Goal: Task Accomplishment & Management: Manage account settings

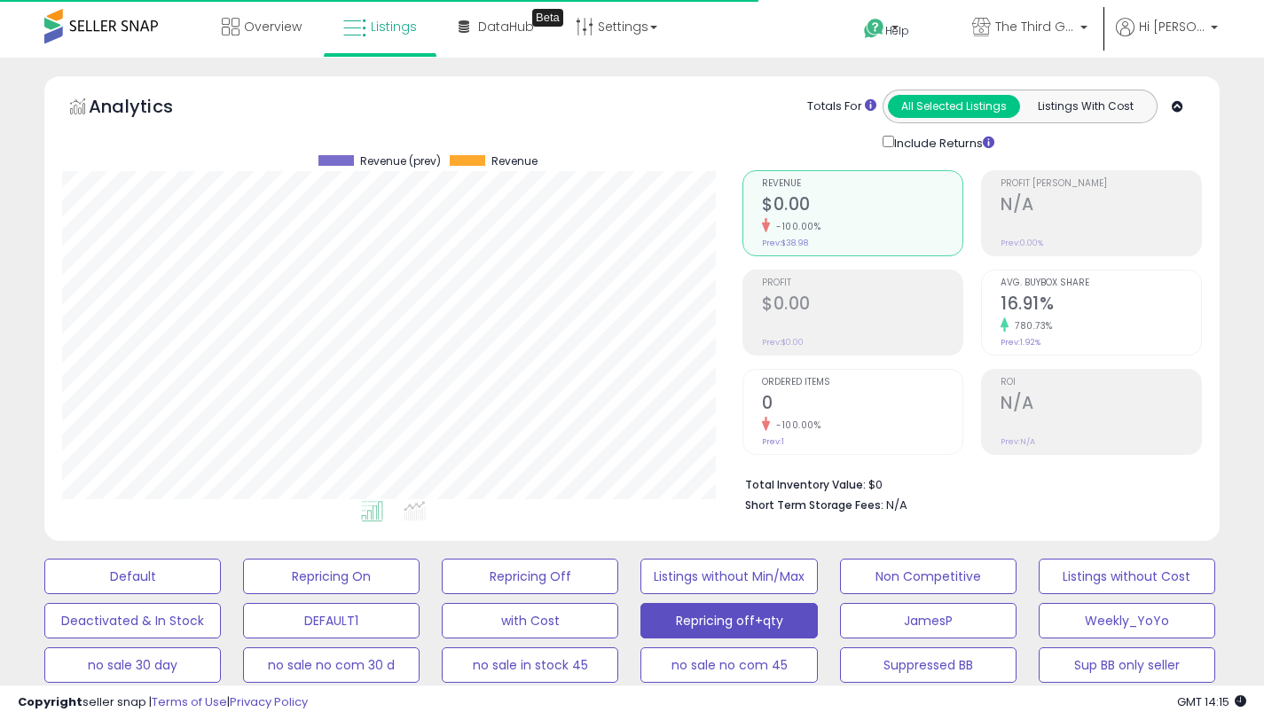
select select "**"
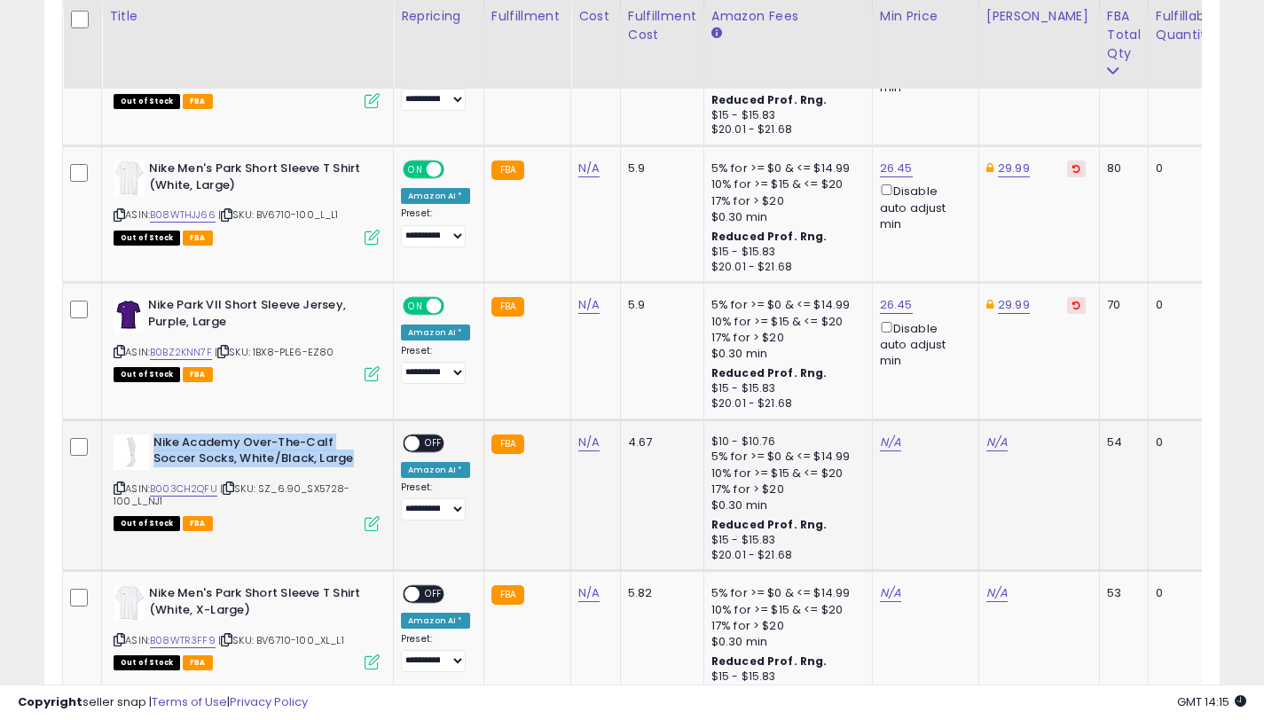
click at [378, 438] on div "Nike Academy Over-The-Calf Soccer Socks, White/Black, Large" at bounding box center [246, 452] width 266 height 37
click at [207, 492] on link "B003CH2QFU" at bounding box center [183, 488] width 67 height 15
click at [990, 447] on link "N/A" at bounding box center [996, 443] width 21 height 18
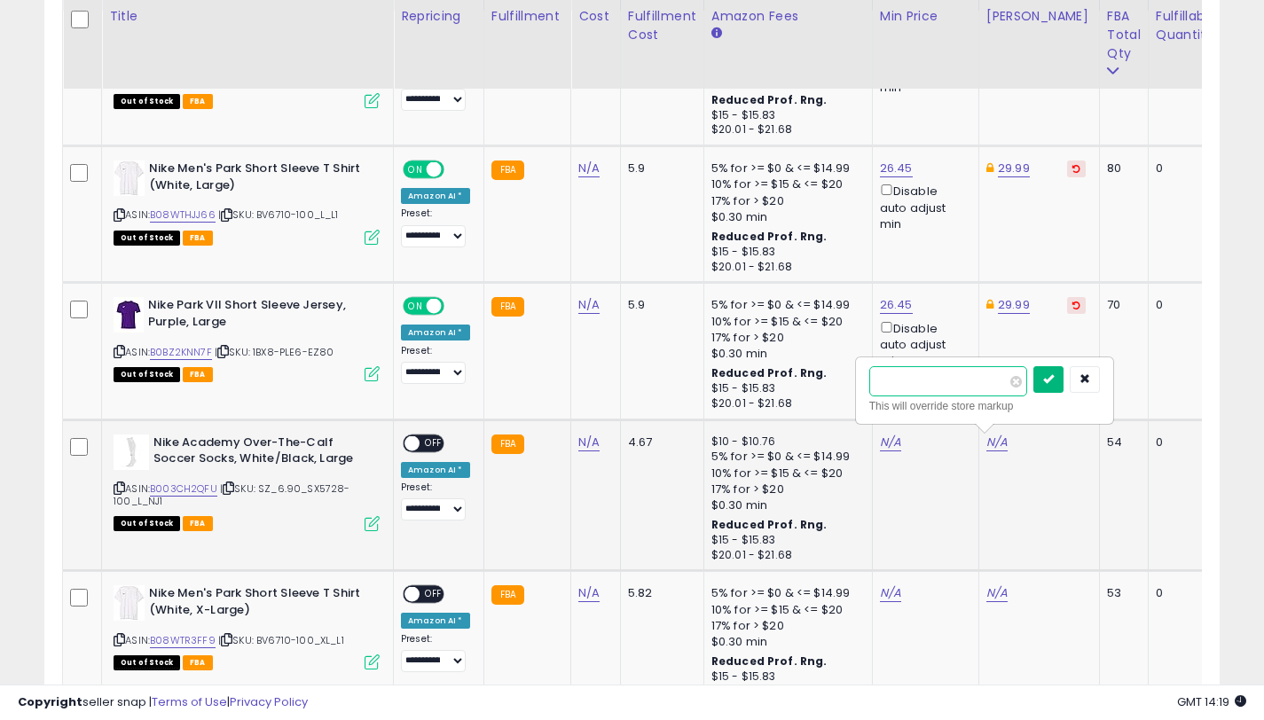
type input "*****"
click at [1053, 384] on icon "submit" at bounding box center [1048, 378] width 11 height 11
click at [886, 436] on link "N/A" at bounding box center [890, 443] width 21 height 18
type input "*****"
click at [947, 378] on icon "submit" at bounding box center [941, 378] width 11 height 11
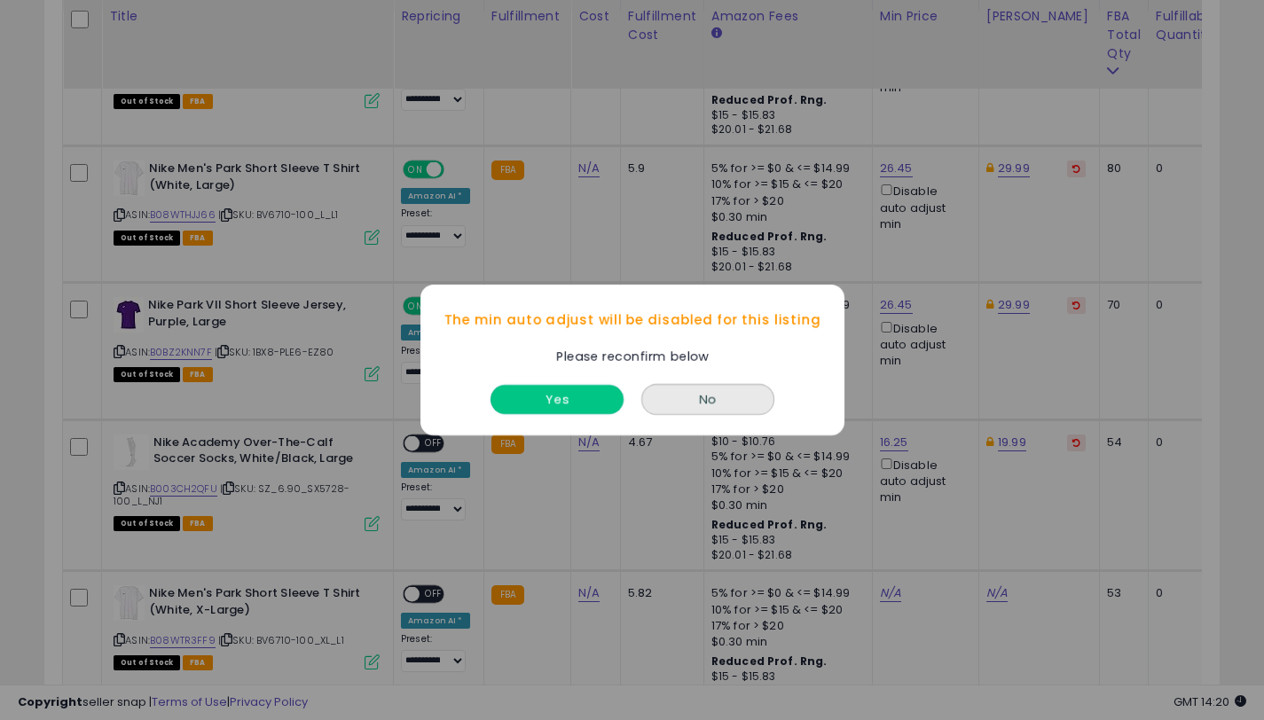
click at [601, 402] on button "Yes" at bounding box center [556, 399] width 133 height 29
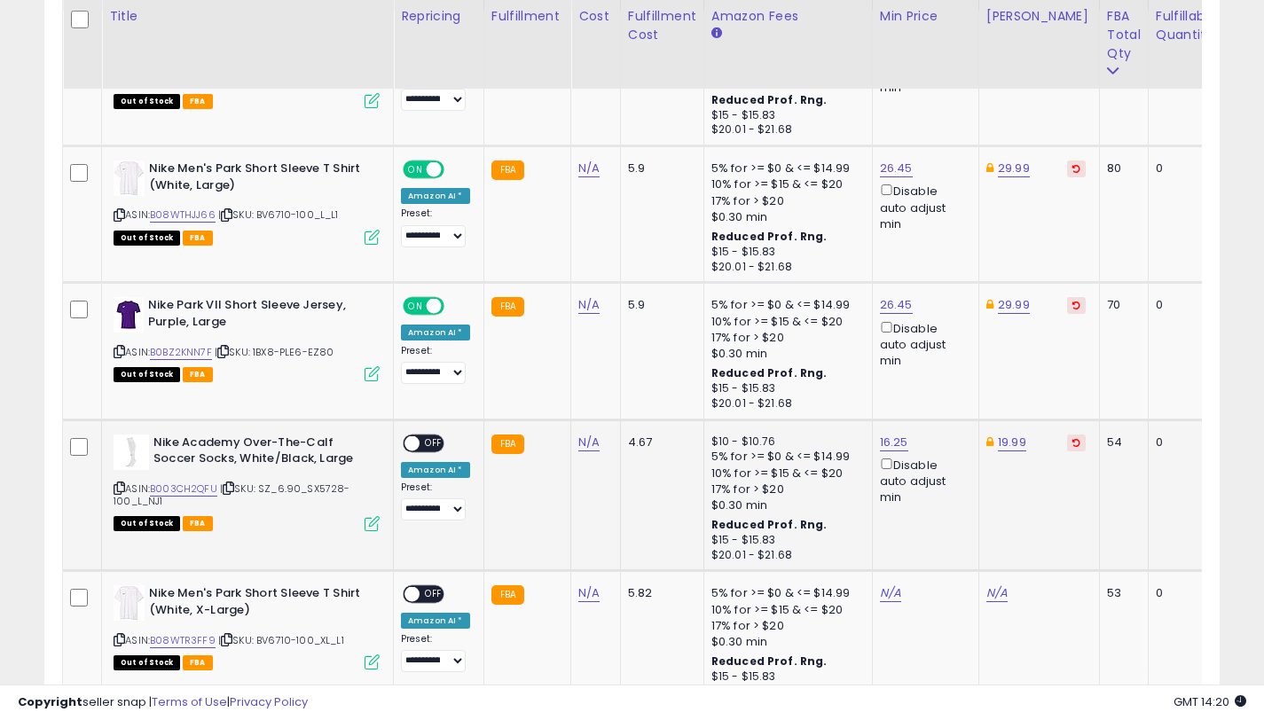
click at [434, 444] on span "OFF" at bounding box center [433, 442] width 28 height 15
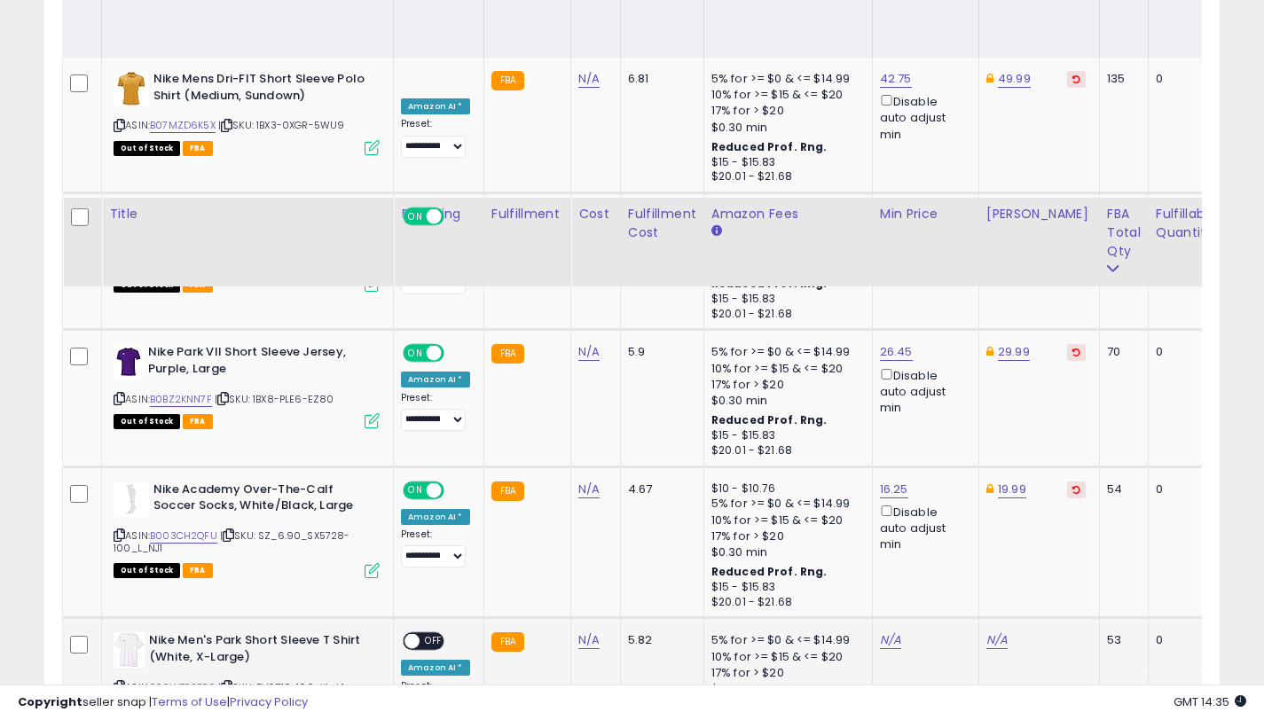
scroll to position [1181, 0]
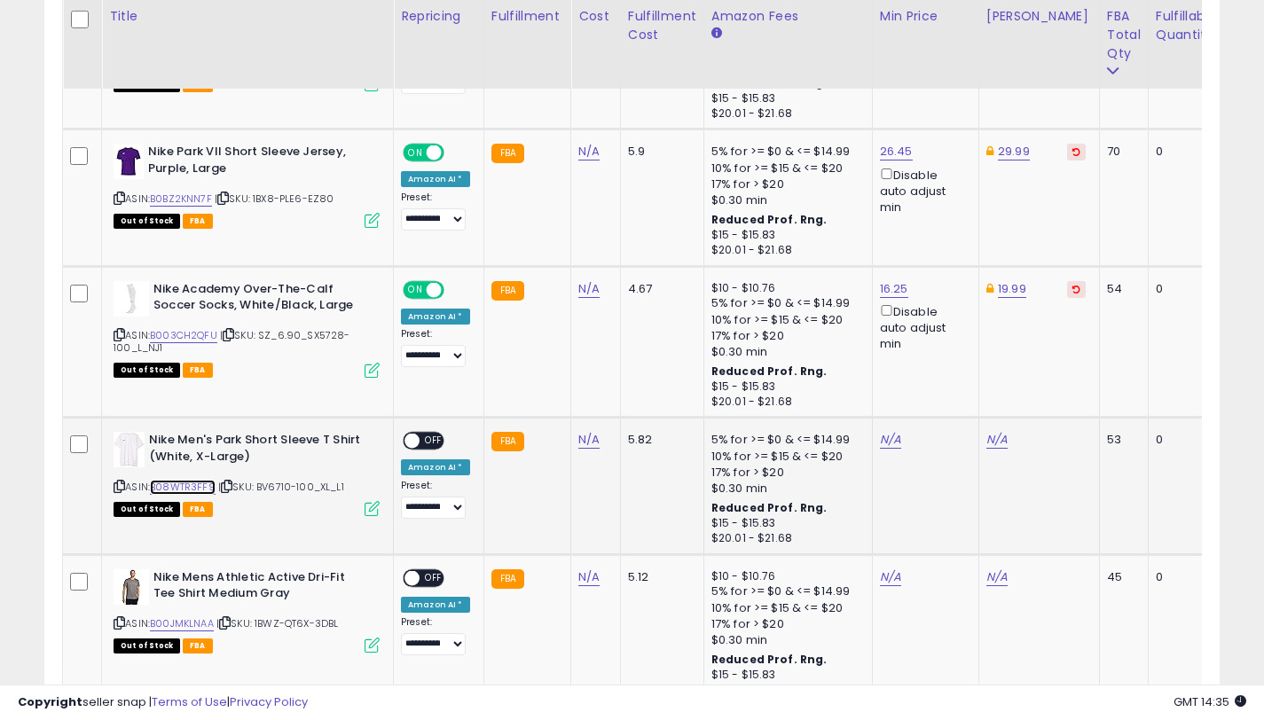
click at [189, 488] on link "B08WTR3FF9" at bounding box center [183, 487] width 66 height 15
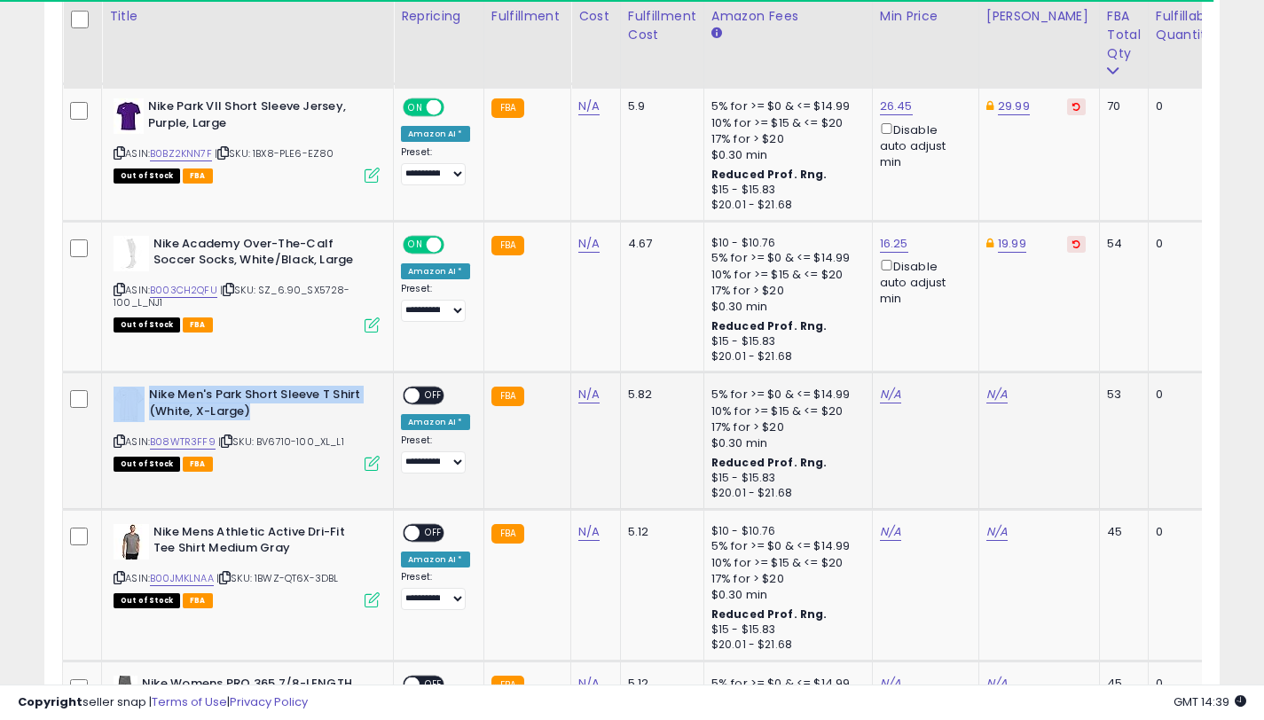
drag, startPoint x: 265, startPoint y: 414, endPoint x: 144, endPoint y: 395, distance: 123.0
click at [144, 395] on div "Nike Men's Park Short Sleeve T Shirt (White, X-Large)" at bounding box center [246, 405] width 266 height 37
copy div "Nike Men's Park Short Sleeve T Shirt (White, X-Large)"
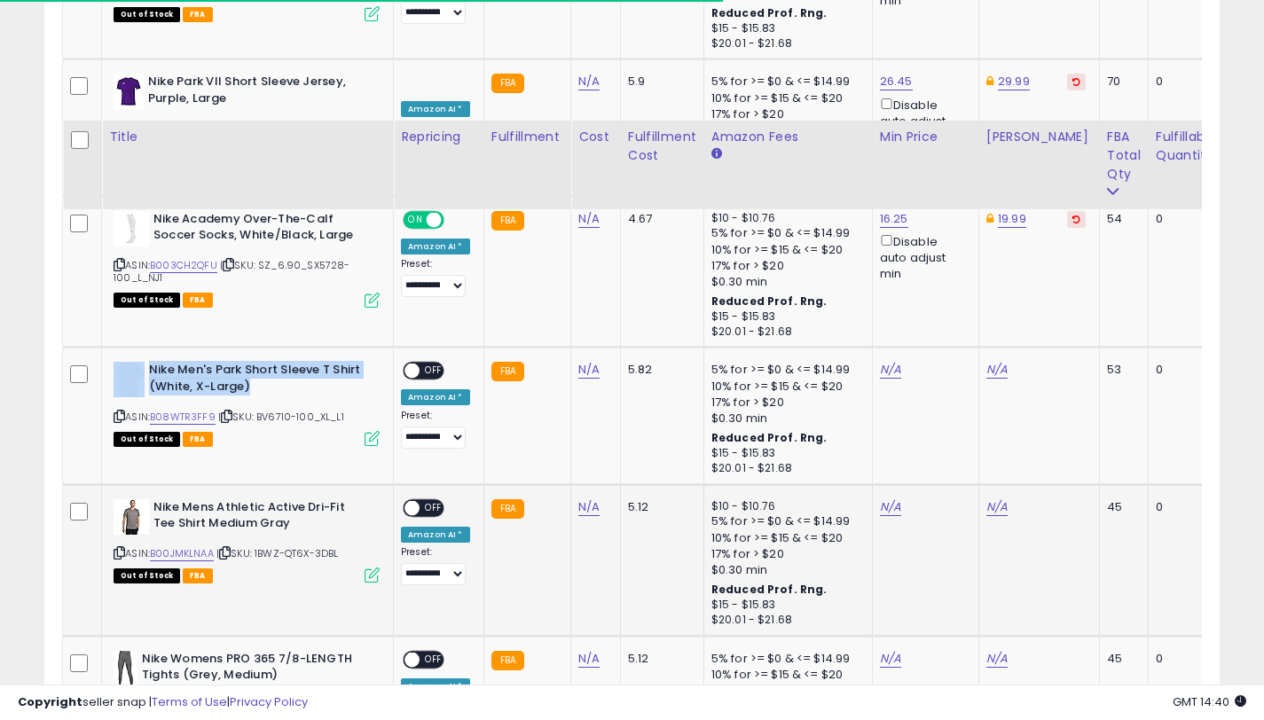
scroll to position [1379, 0]
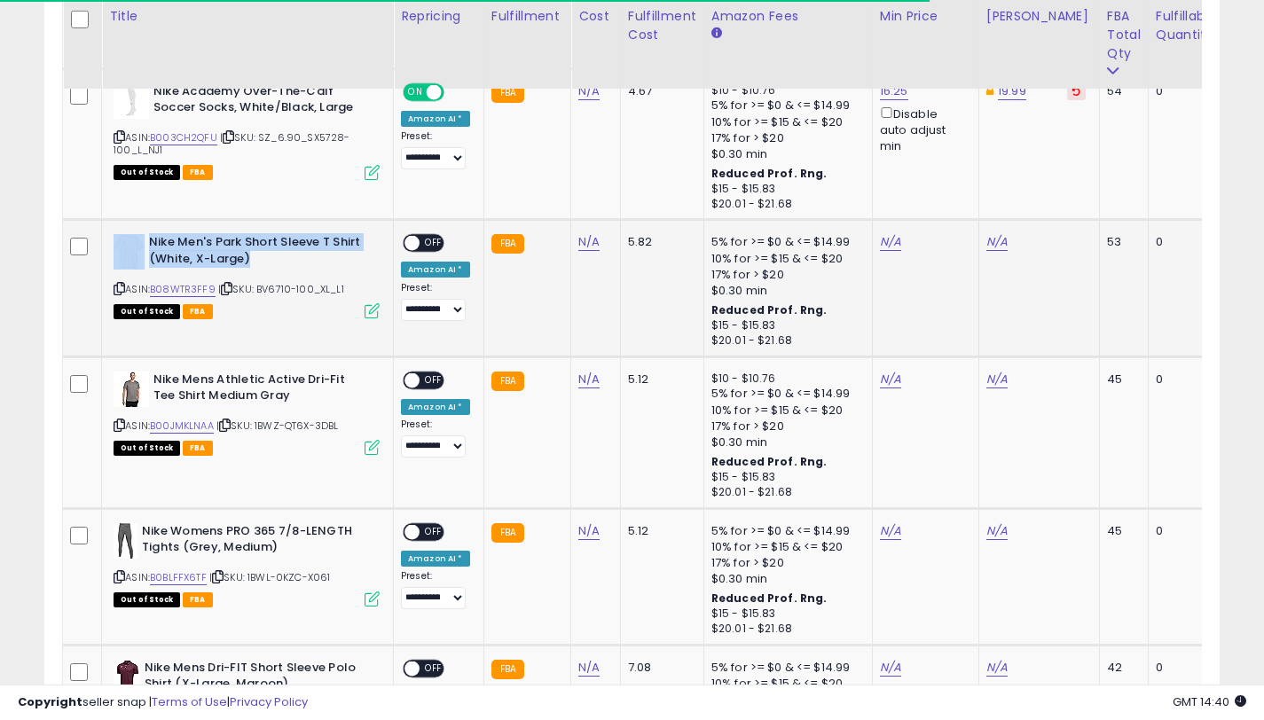
click at [1002, 231] on td "N/A" at bounding box center [1038, 288] width 121 height 137
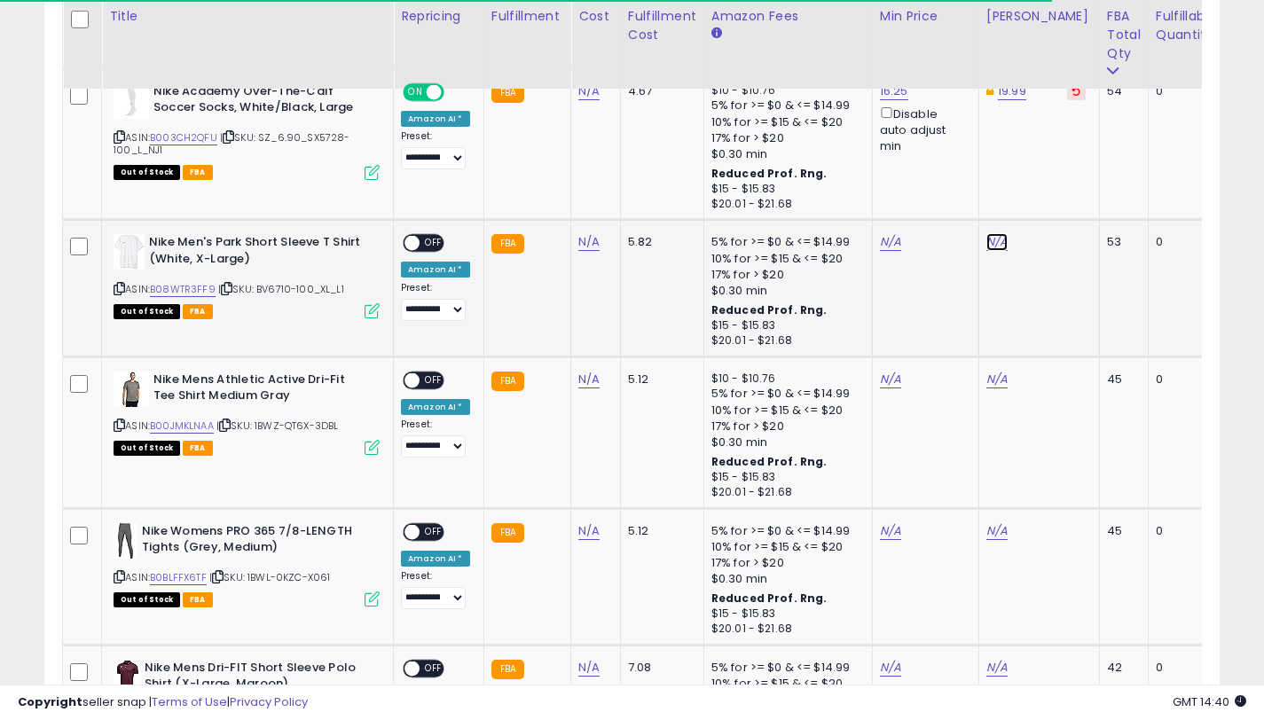
click at [998, 240] on link "N/A" at bounding box center [996, 242] width 21 height 18
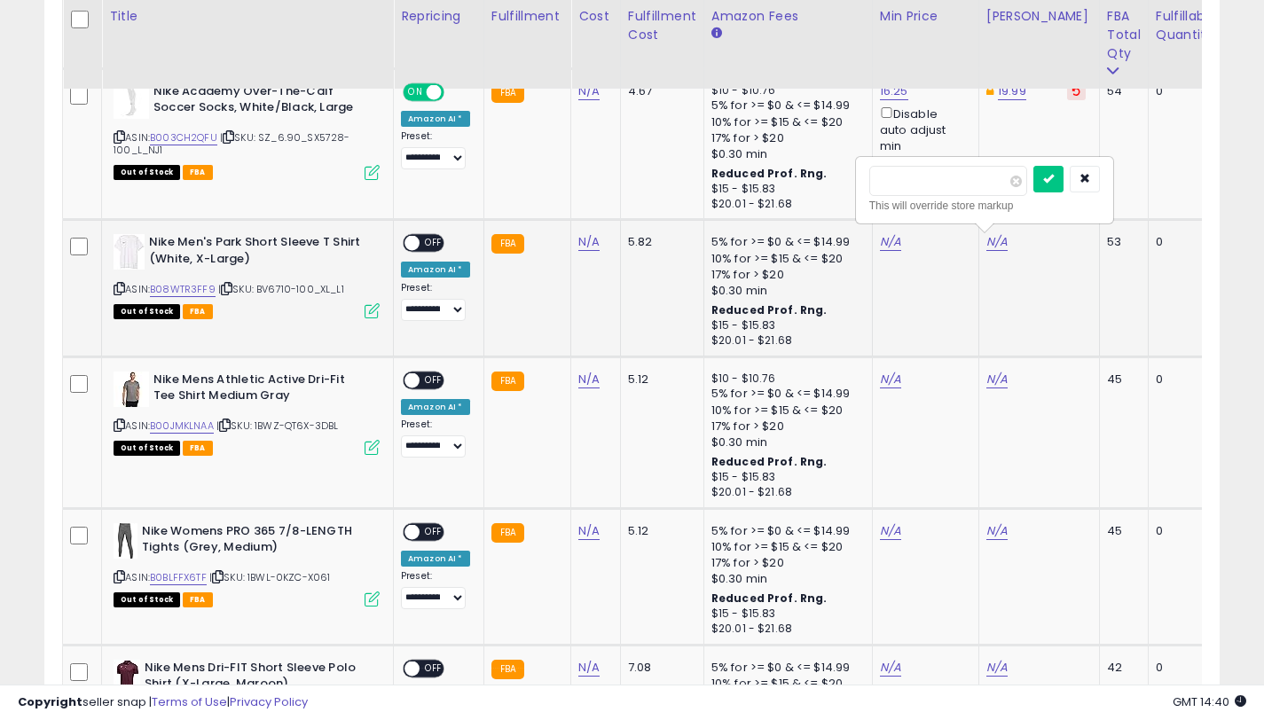
type input "*****"
drag, startPoint x: 1056, startPoint y: 184, endPoint x: 910, endPoint y: 244, distance: 158.2
click at [1053, 184] on button "submit" at bounding box center [1048, 179] width 30 height 27
click at [880, 247] on link "N/A" at bounding box center [890, 242] width 21 height 18
type input "*****"
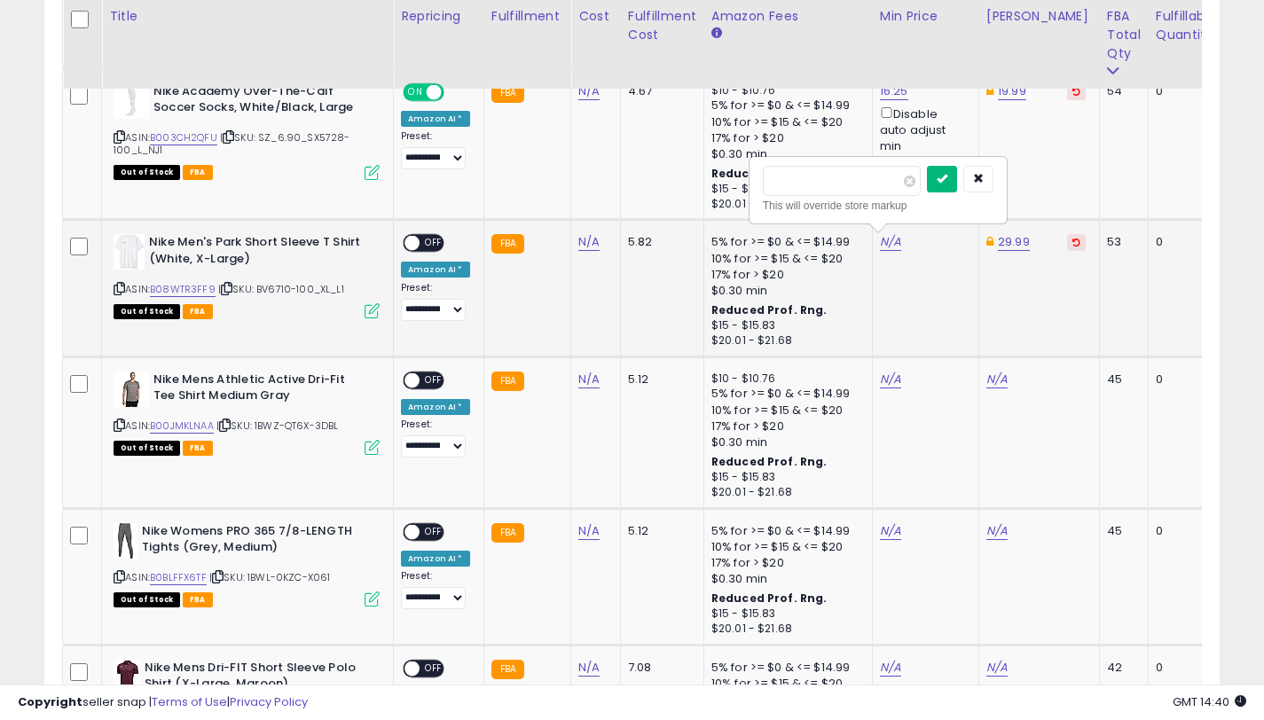
click at [942, 181] on button "submit" at bounding box center [942, 179] width 30 height 27
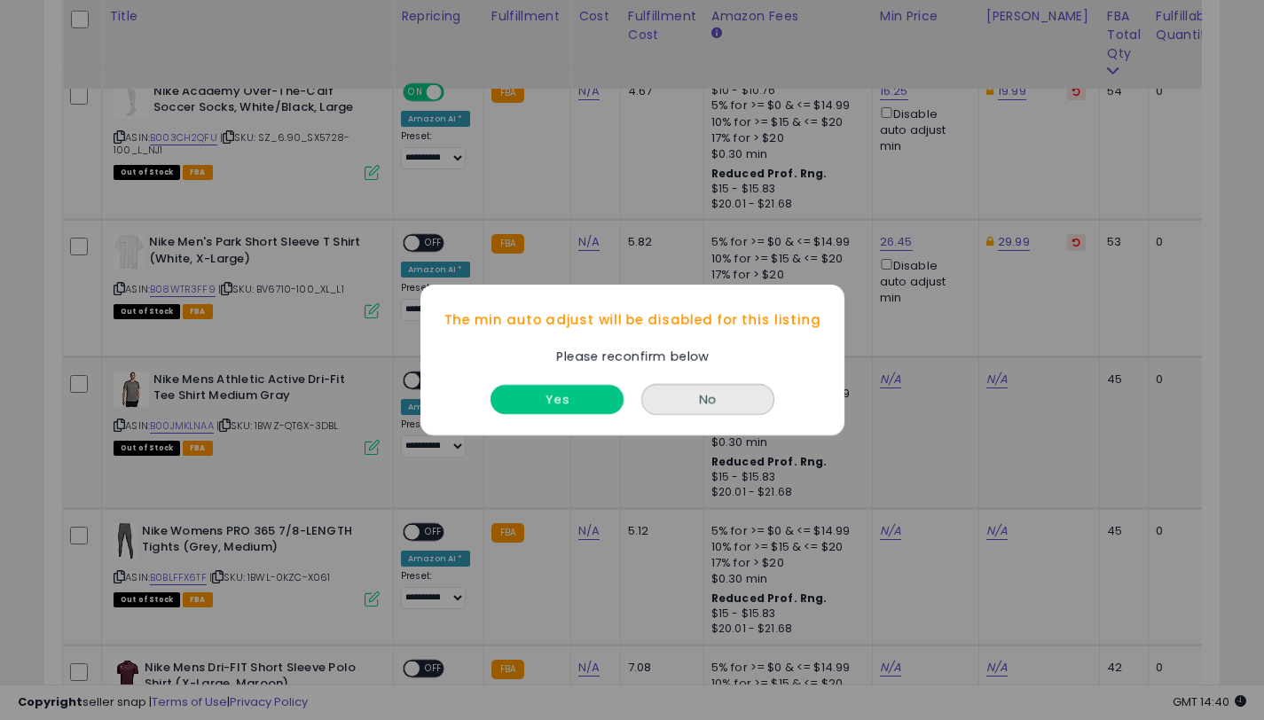
click at [578, 401] on button "Yes" at bounding box center [556, 399] width 133 height 29
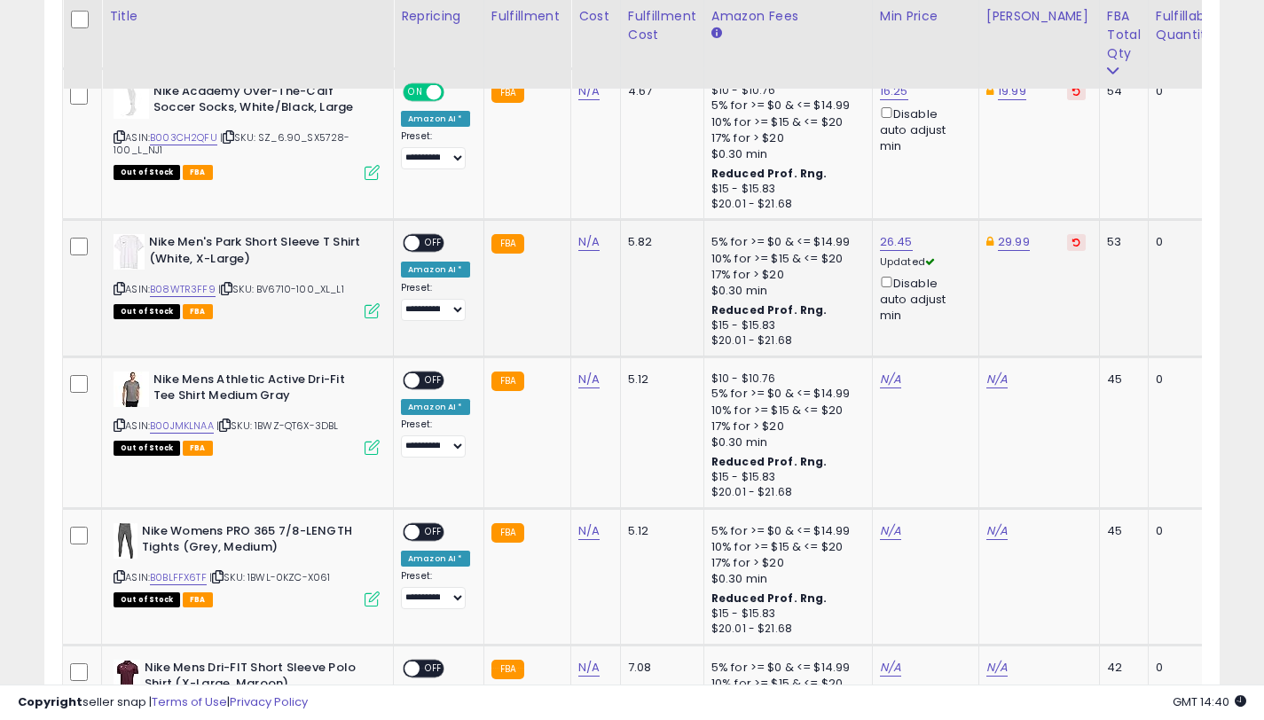
click at [416, 239] on span at bounding box center [411, 243] width 15 height 15
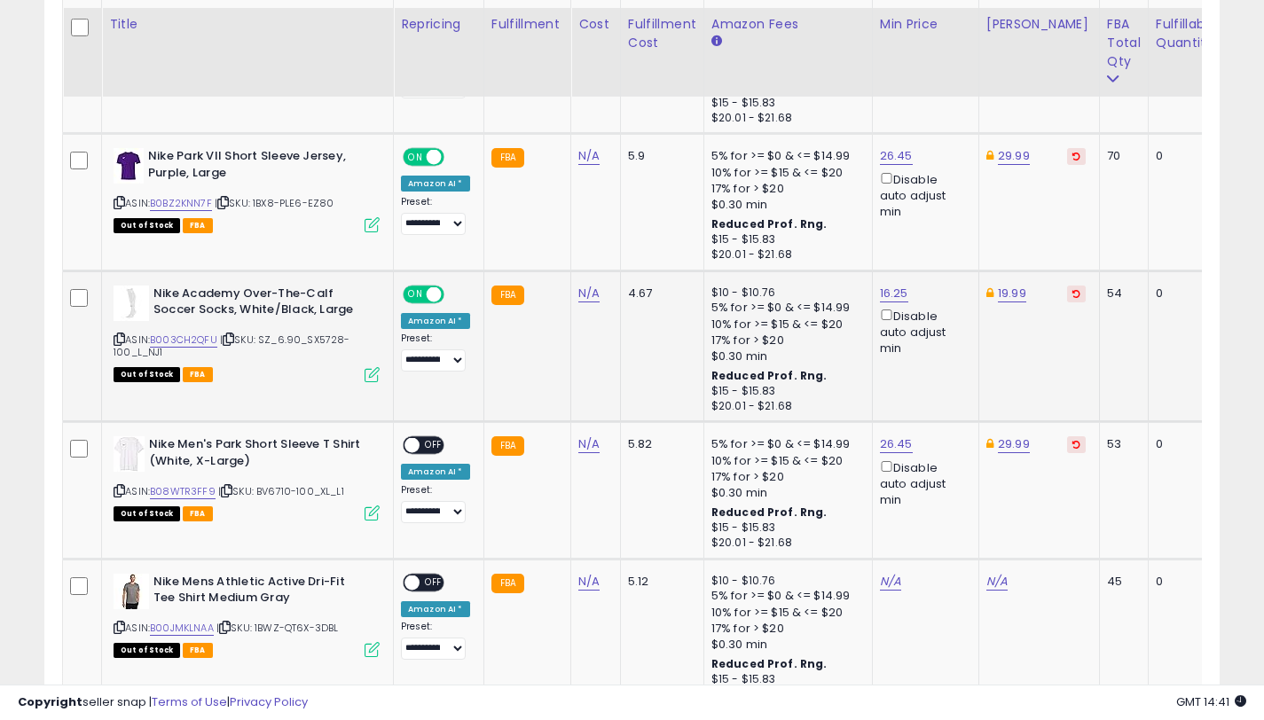
scroll to position [1185, 0]
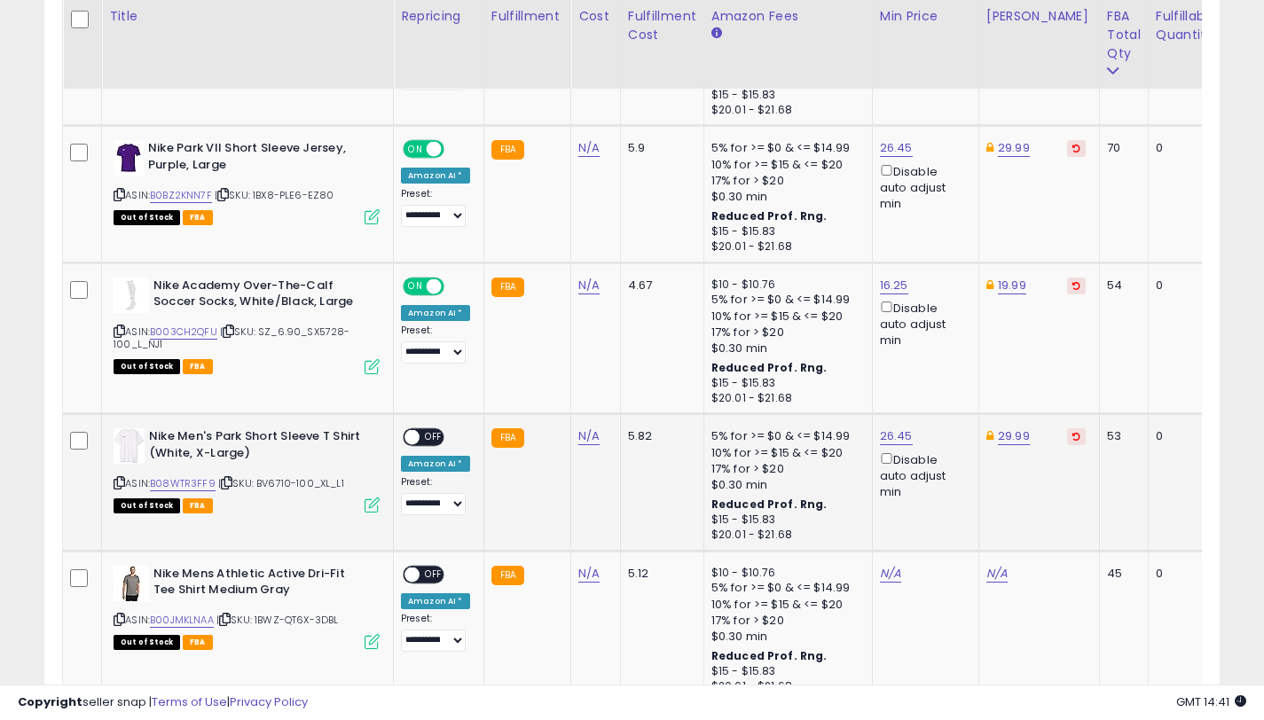
click at [429, 437] on span "OFF" at bounding box center [433, 437] width 28 height 15
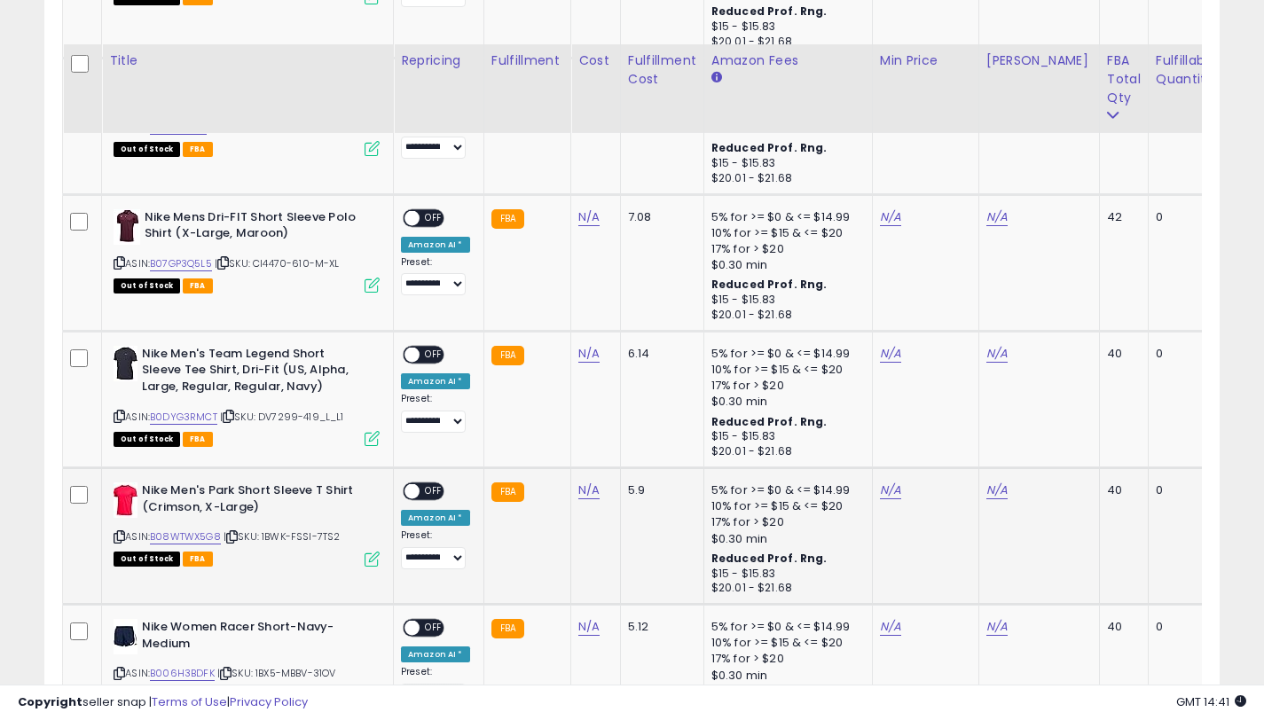
scroll to position [1874, 0]
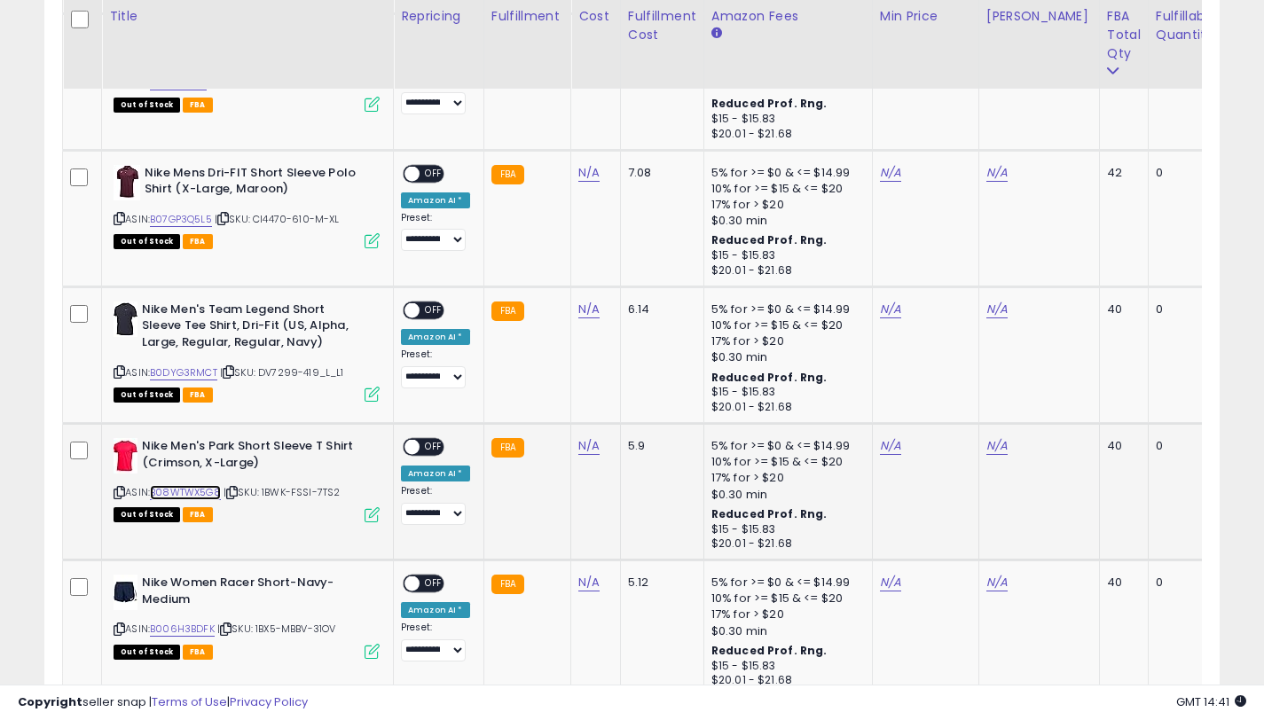
click at [199, 493] on link "B08WTWX5G8" at bounding box center [185, 492] width 71 height 15
drag, startPoint x: 255, startPoint y: 462, endPoint x: 143, endPoint y: 448, distance: 113.5
click at [143, 448] on b "Nike Men's Park Short Sleeve T Shirt (Crimson, X-Large)" at bounding box center [249, 456] width 215 height 37
copy b "Nike Men's Park Short Sleeve T Shirt (Crimson, X-Large)"
click at [991, 452] on link "N/A" at bounding box center [996, 446] width 21 height 18
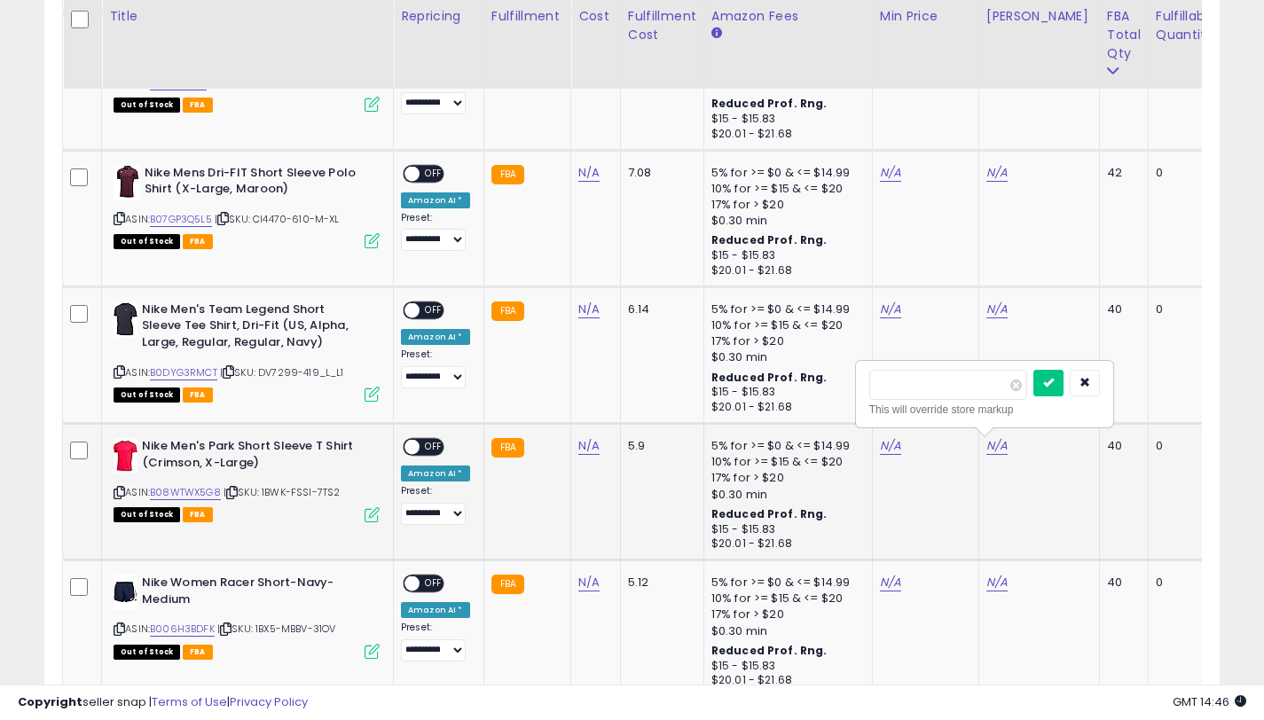
type input "*****"
click at [1063, 386] on button "submit" at bounding box center [1048, 383] width 30 height 27
click at [880, 449] on link "N/A" at bounding box center [890, 446] width 21 height 18
type input "*****"
click at [947, 387] on icon "submit" at bounding box center [941, 382] width 11 height 11
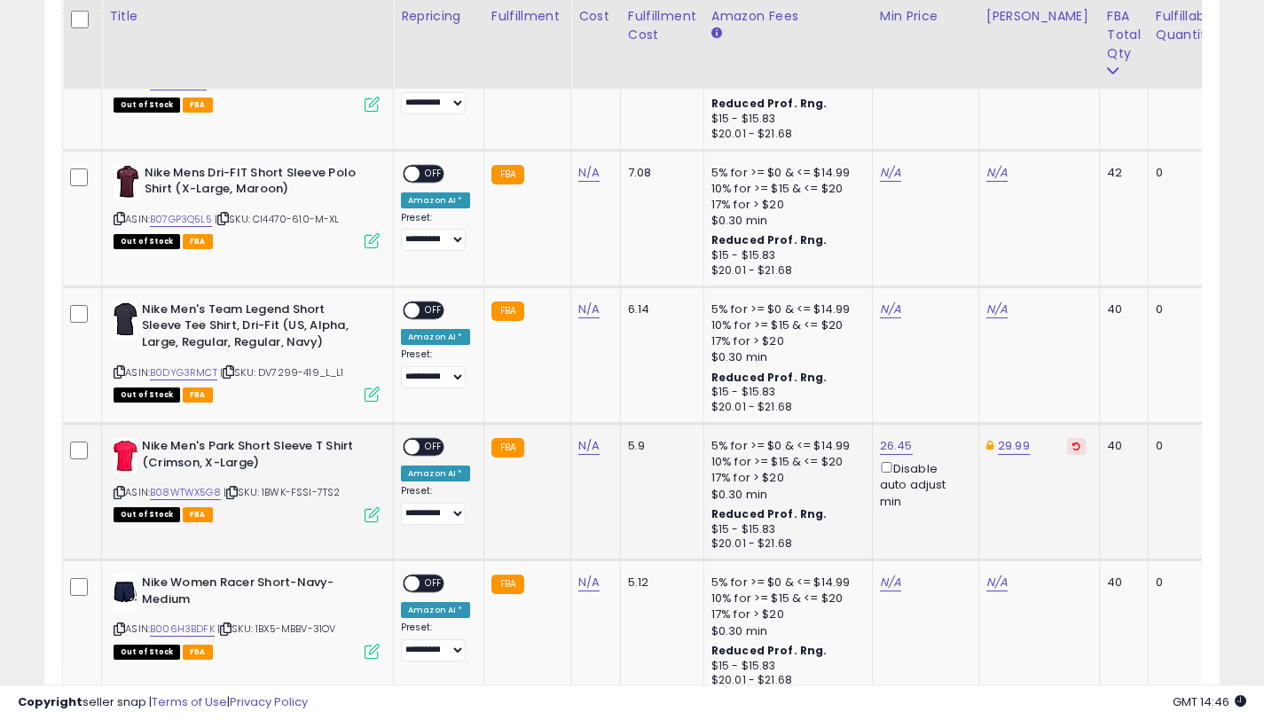
click at [426, 450] on span "OFF" at bounding box center [433, 447] width 28 height 15
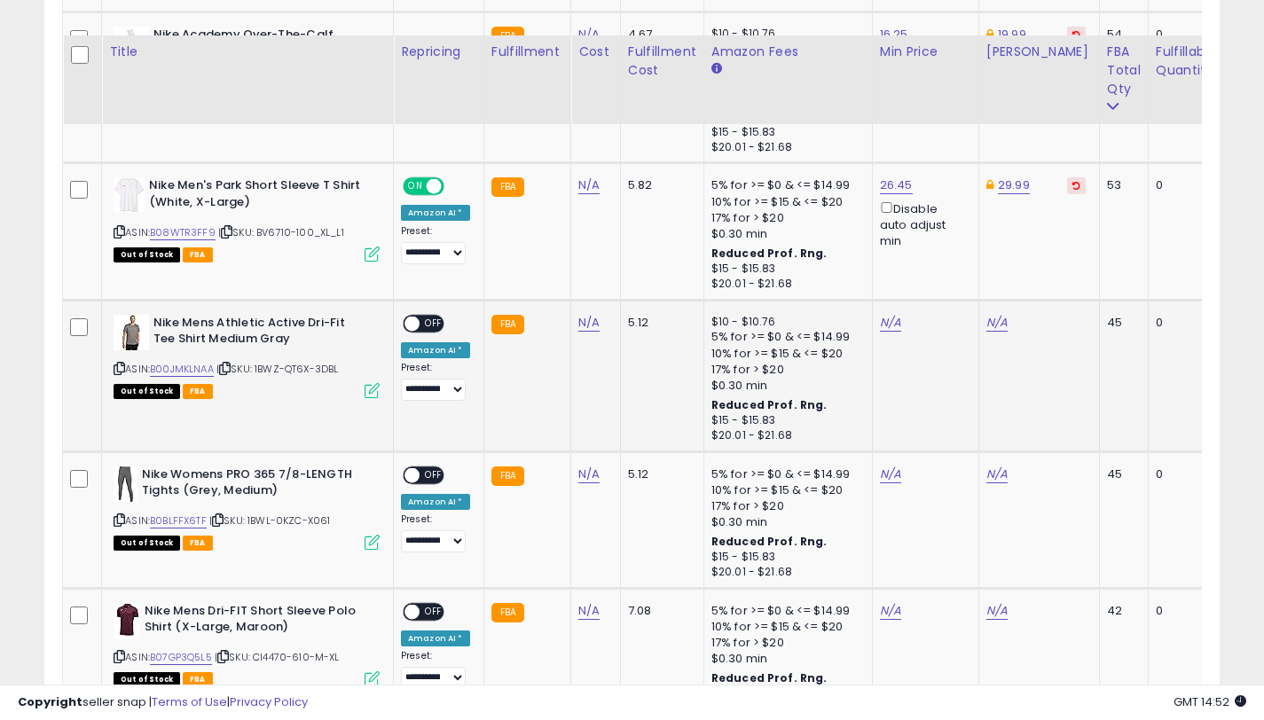
scroll to position [1471, 0]
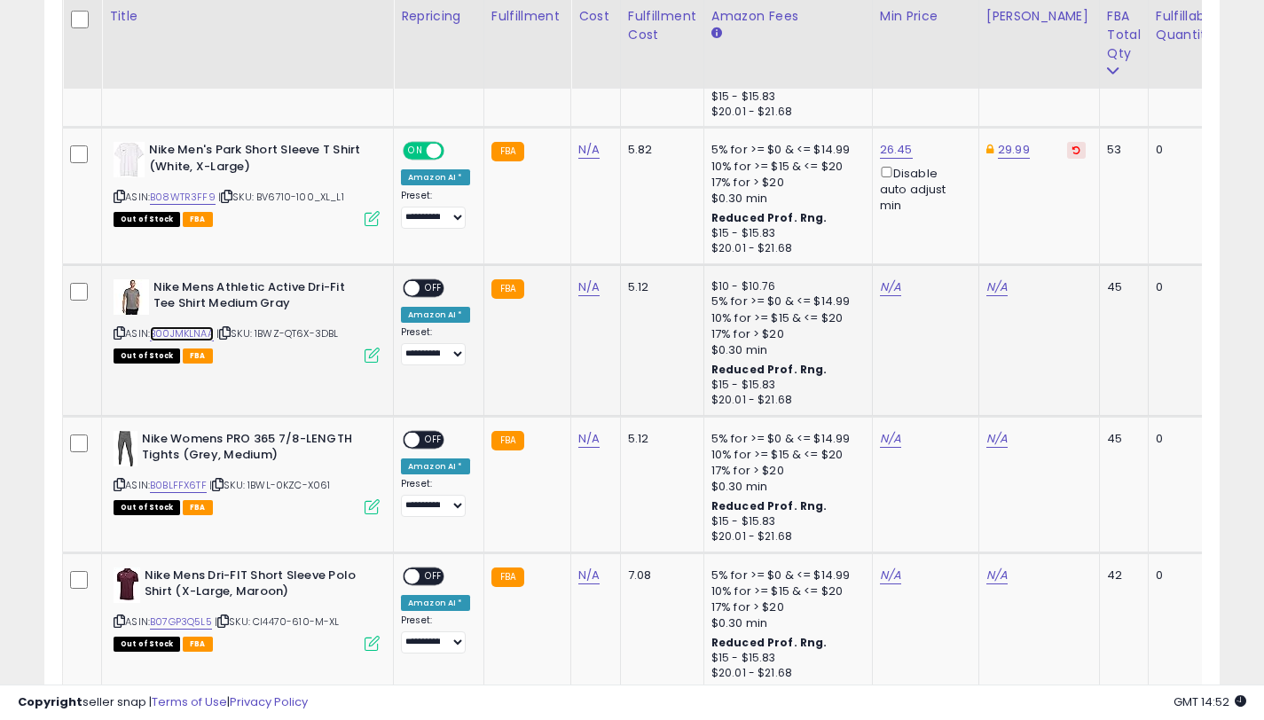
click at [205, 336] on link "B00JMKLNAA" at bounding box center [182, 333] width 64 height 15
drag, startPoint x: 253, startPoint y: 301, endPoint x: 154, endPoint y: 286, distance: 99.4
click at [154, 286] on b "Nike Mens Athletic Active Dri-Fit Tee Shirt Medium Gray" at bounding box center [260, 297] width 215 height 37
copy b "Nike Mens Athletic Active Dri-Fit Tee Shirt Medium Gray"
